Goal: Information Seeking & Learning: Learn about a topic

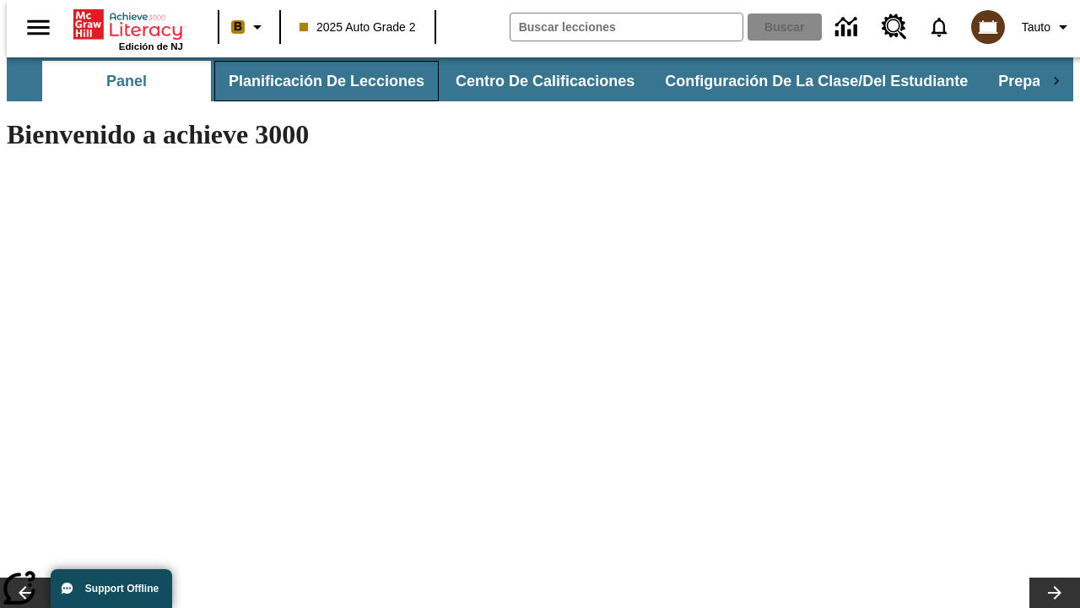
click at [316, 81] on button "Planificación de lecciones" at bounding box center [326, 81] width 224 height 41
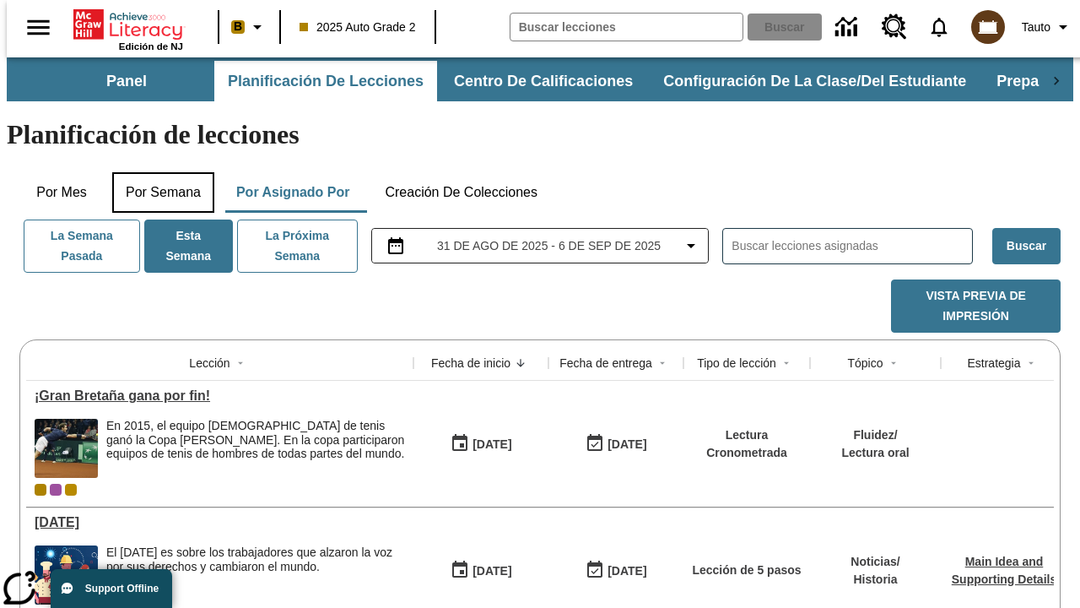
click at [158, 172] on button "Por semana" at bounding box center [163, 192] width 102 height 41
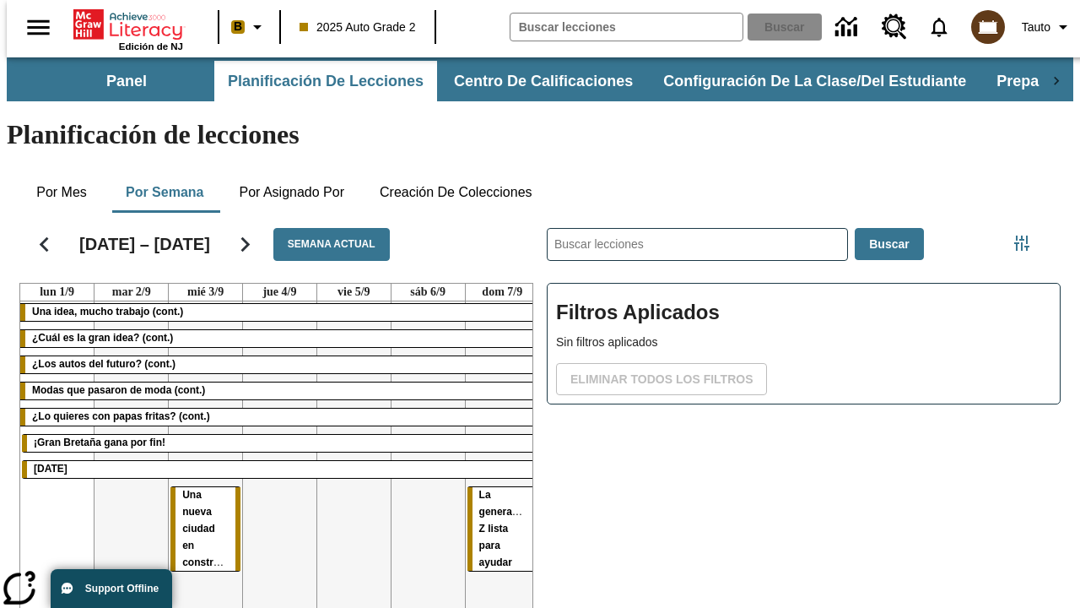
scroll to position [0, 7]
click at [495, 419] on tr "Una idea, mucho trabajo (cont.) ¿Cuál es la gran idea? (cont.) ¿Los autos del f…" at bounding box center [279, 483] width 519 height 364
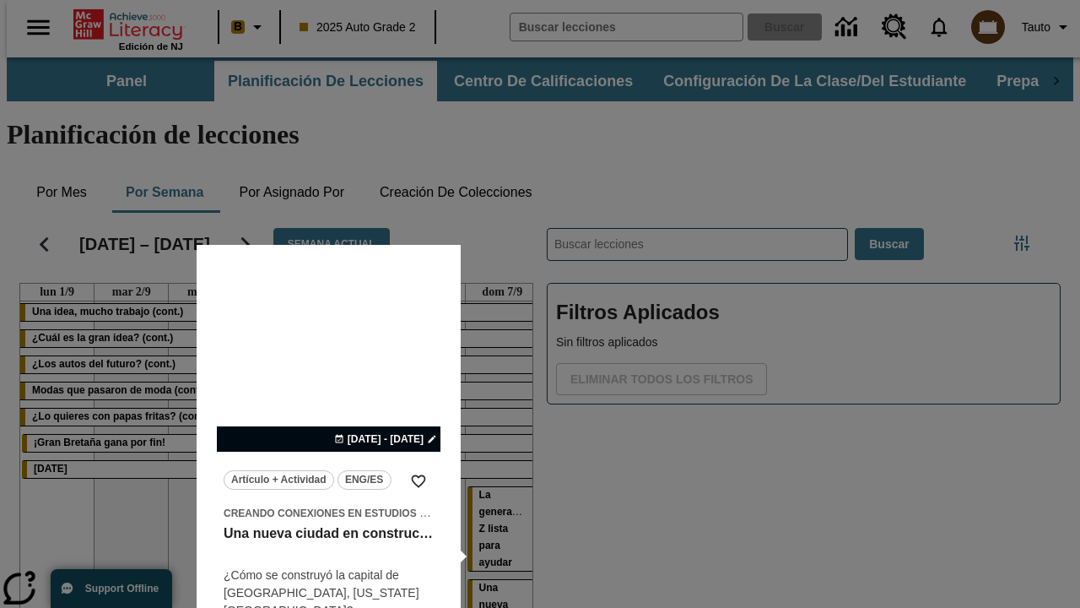
scroll to position [0, 7]
